Goal: Information Seeking & Learning: Find contact information

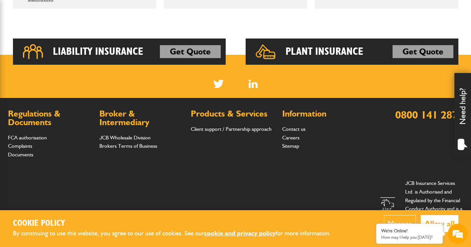
scroll to position [522, 0]
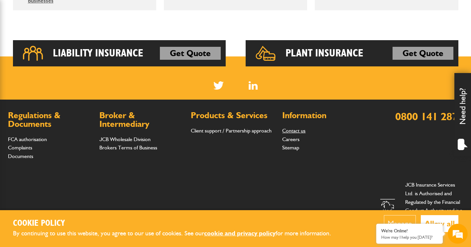
click at [303, 130] on link "Contact us" at bounding box center [293, 131] width 23 height 6
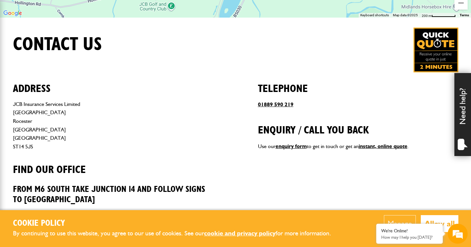
drag, startPoint x: 33, startPoint y: 147, endPoint x: 12, endPoint y: 104, distance: 47.9
click at [12, 104] on div "Address JCB Insurance Services Limited Station Road Rocester Staffordshire Engl…" at bounding box center [235, 237] width 455 height 331
drag, startPoint x: 12, startPoint y: 104, endPoint x: 17, endPoint y: 107, distance: 6.5
copy address "JCB Insurance Services Limited Station Road Rocester Staffordshire England ST14…"
